Goal: Find specific page/section: Find specific page/section

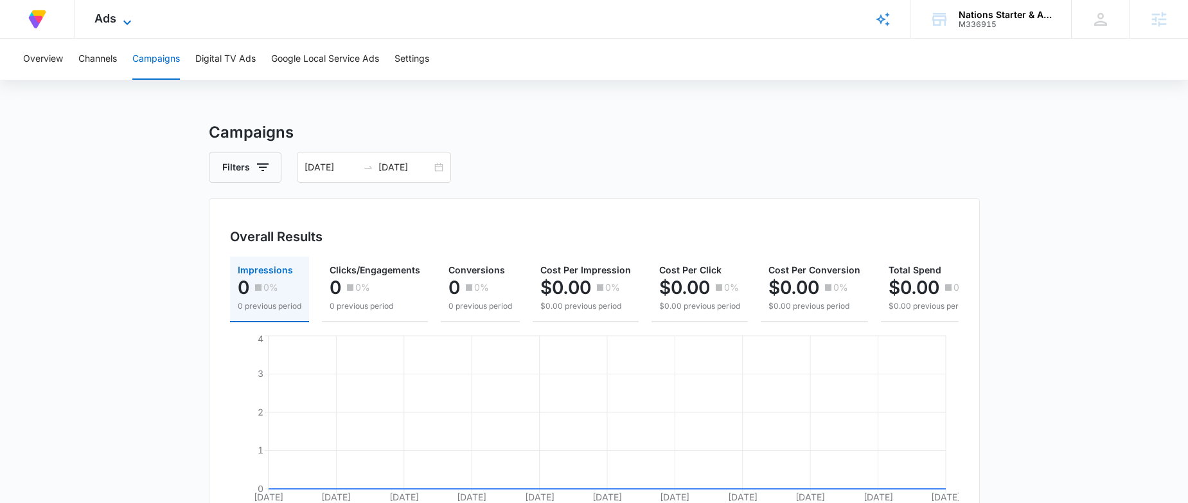
click at [129, 13] on div "Ads Apps Reputation Forms CRM Email Social Payments POS Content Ads Intelligenc…" at bounding box center [114, 19] width 79 height 38
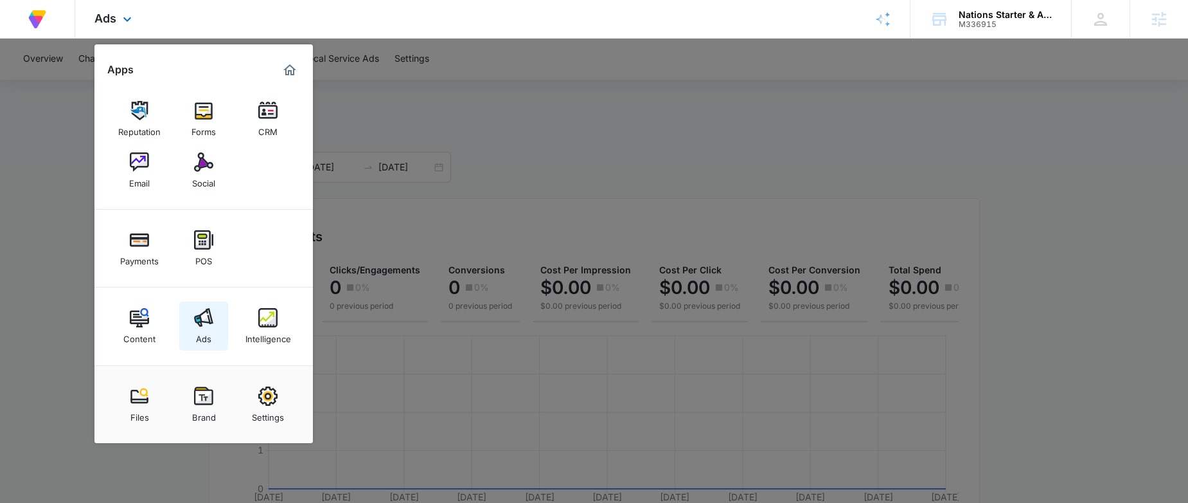
click at [208, 326] on img at bounding box center [203, 317] width 19 height 19
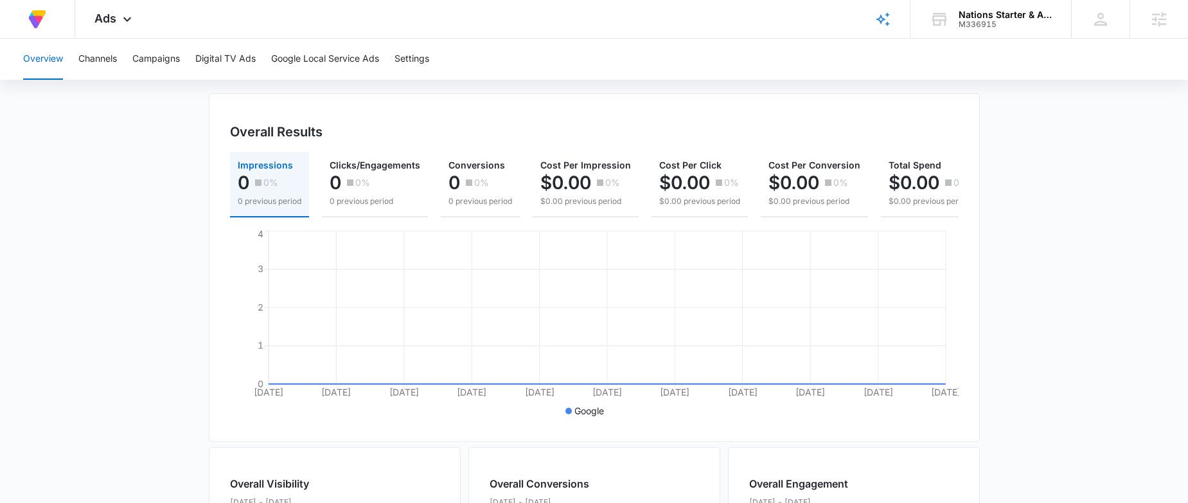
scroll to position [103, 0]
click at [152, 52] on button "Campaigns" at bounding box center [156, 59] width 48 height 41
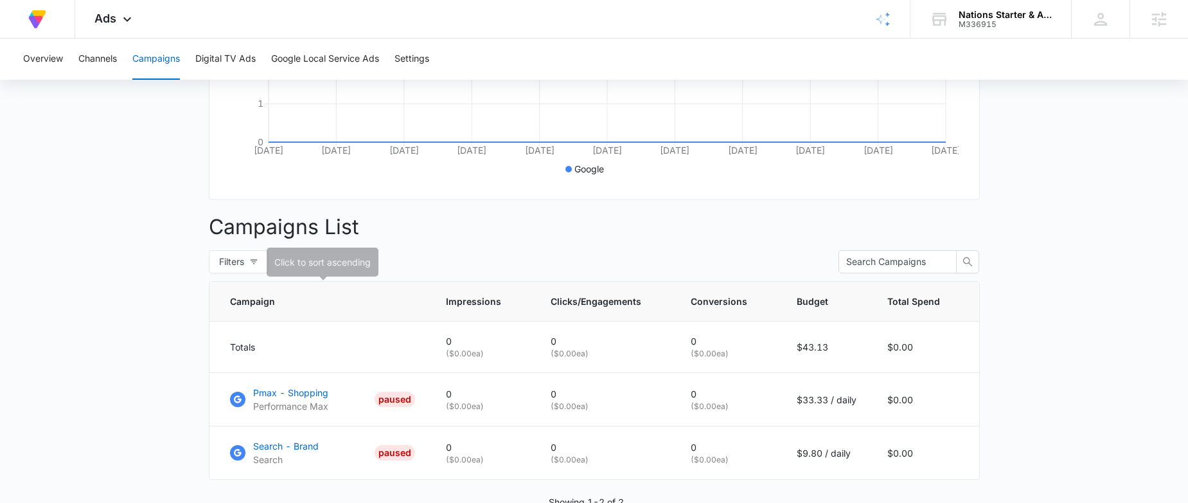
scroll to position [414, 0]
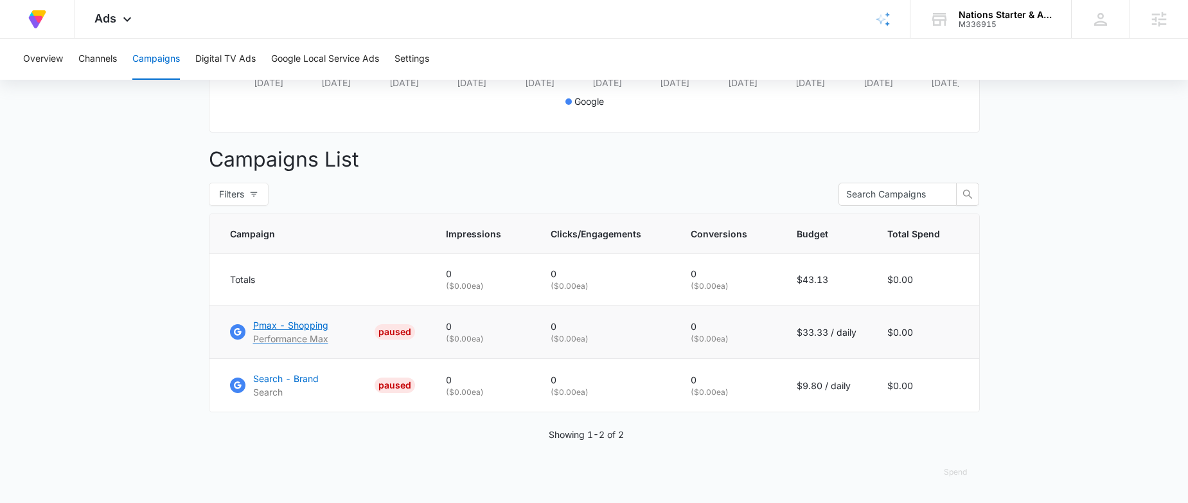
click at [310, 321] on p "Pmax - Shopping" at bounding box center [290, 324] width 75 height 13
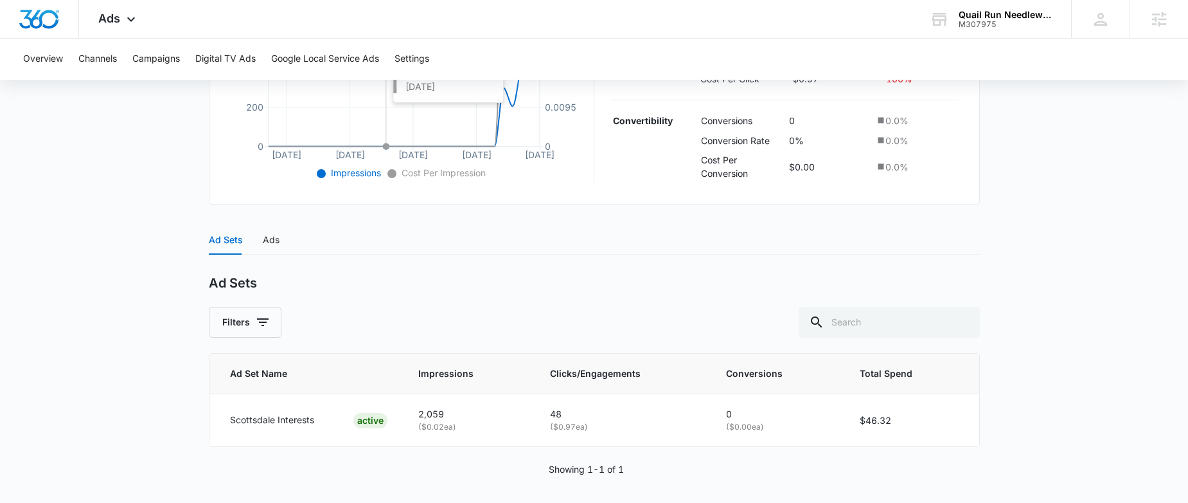
scroll to position [388, 0]
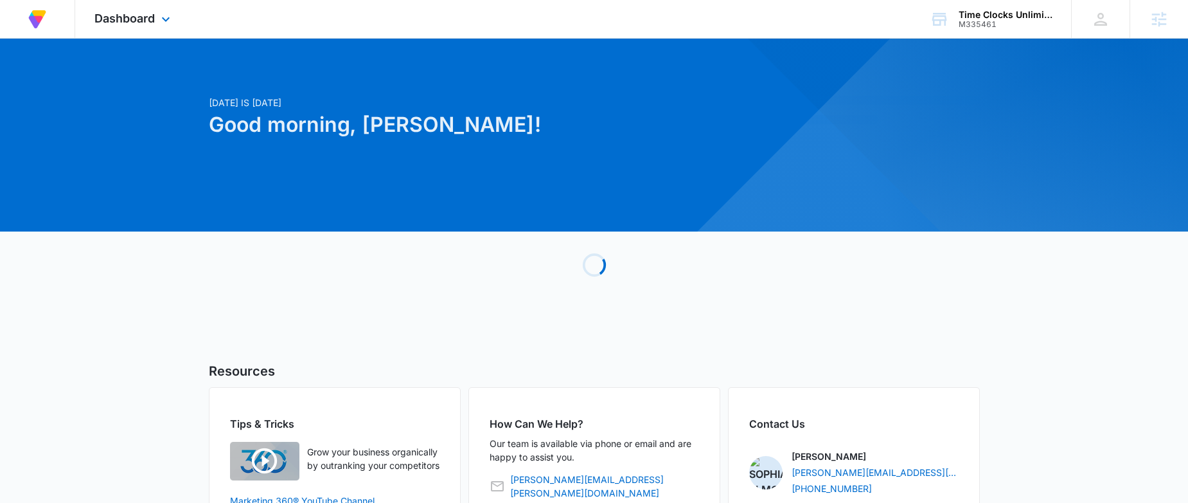
click at [167, 10] on div "Dashboard Apps Reputation CRM Email Social POS Content Ads Intelligence Files B…" at bounding box center [134, 19] width 118 height 38
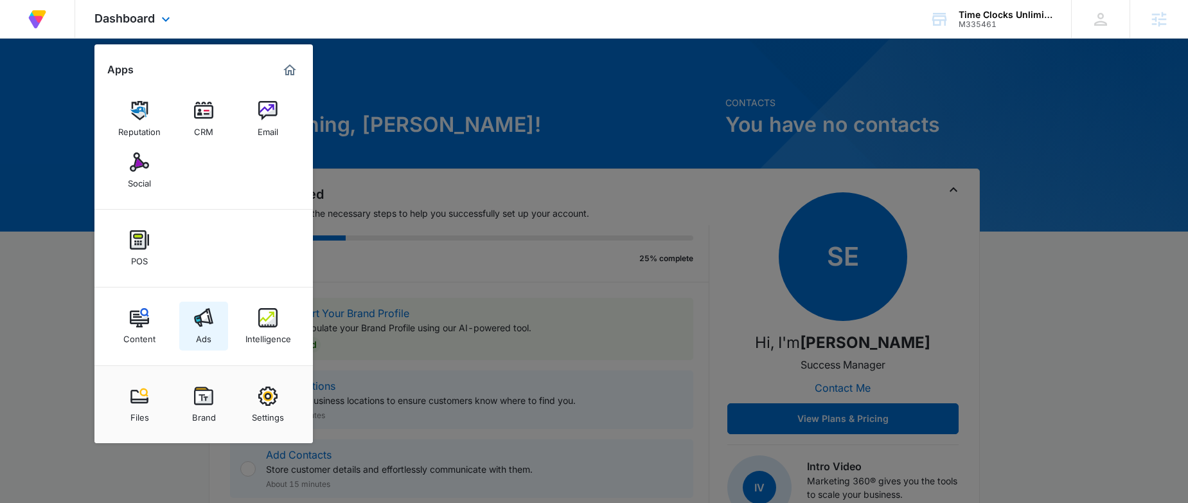
click at [215, 319] on link "Ads" at bounding box center [203, 325] width 49 height 49
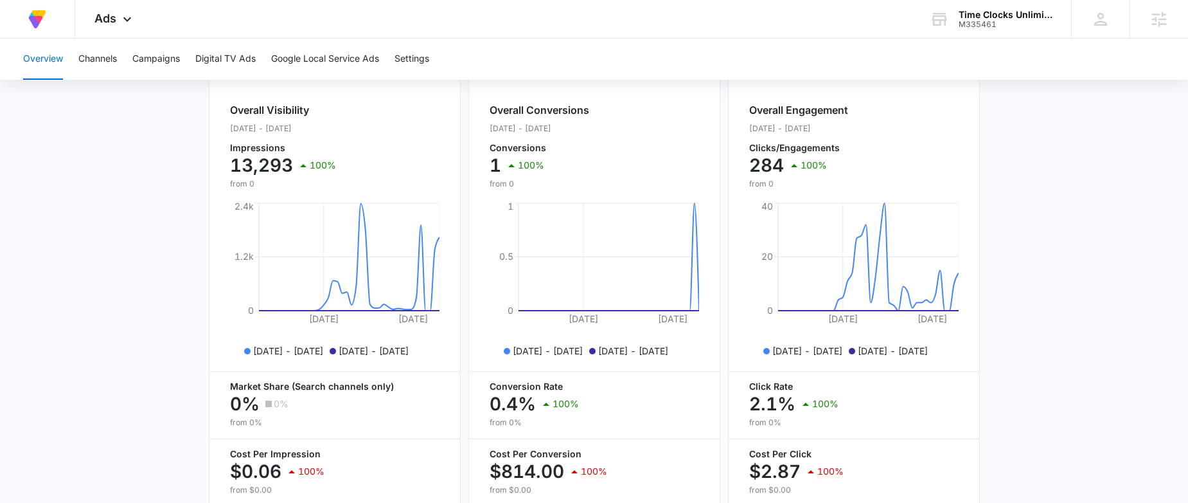
scroll to position [480, 0]
click at [148, 62] on button "Campaigns" at bounding box center [156, 59] width 48 height 41
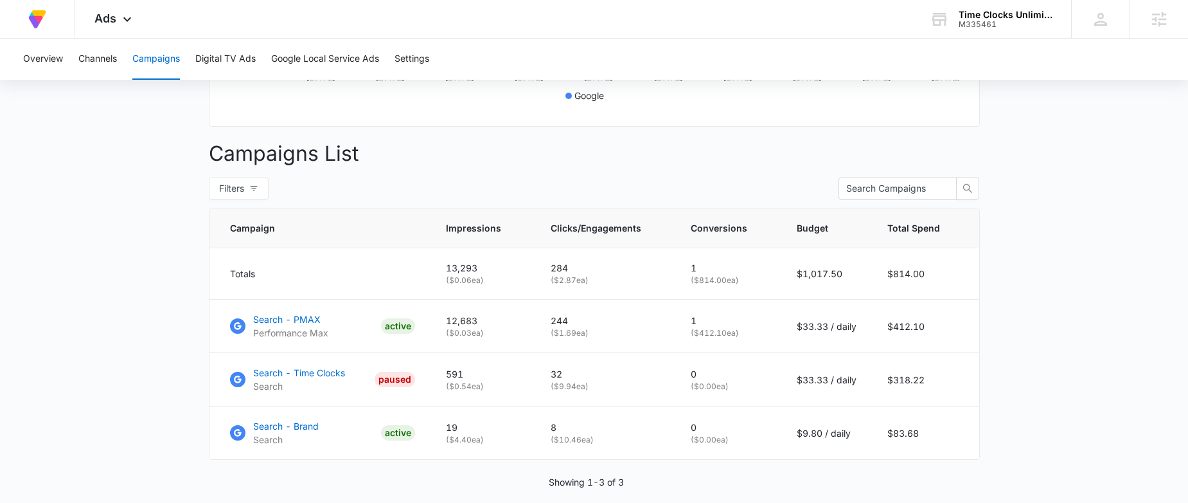
scroll to position [467, 0]
